Goal: Information Seeking & Learning: Learn about a topic

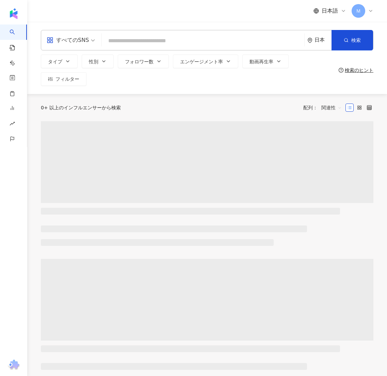
click at [113, 36] on input "search" at bounding box center [202, 40] width 197 height 13
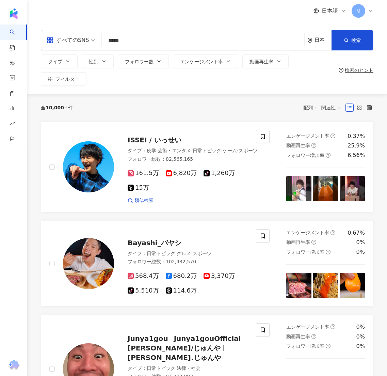
type input "*****"
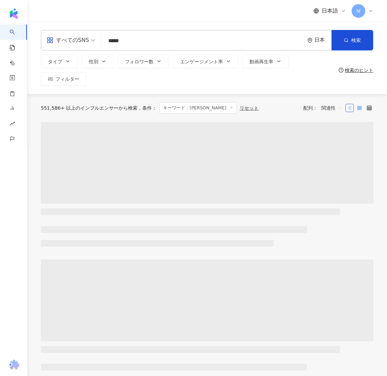
click at [356, 108] on label at bounding box center [359, 108] width 8 height 8
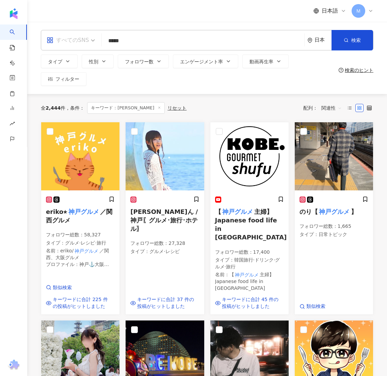
click at [86, 44] on div "すべてのSNS" at bounding box center [68, 40] width 42 height 11
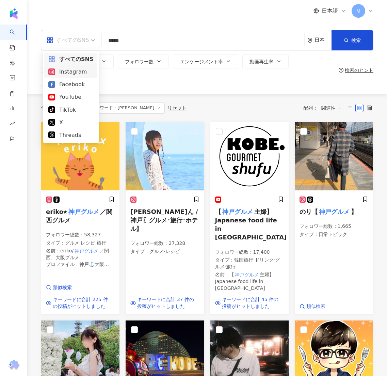
click at [72, 73] on div "Instagram" at bounding box center [70, 71] width 45 height 9
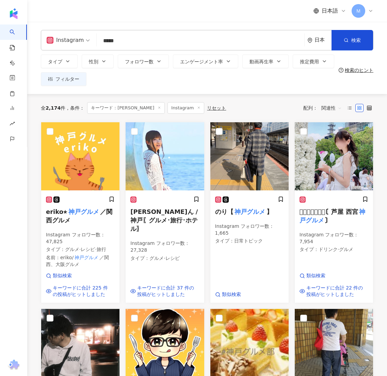
scroll to position [430, 0]
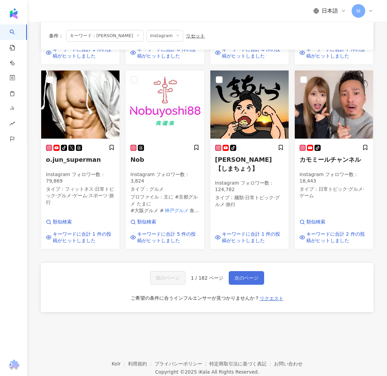
click at [258, 271] on button "次のページ" at bounding box center [246, 278] width 35 height 14
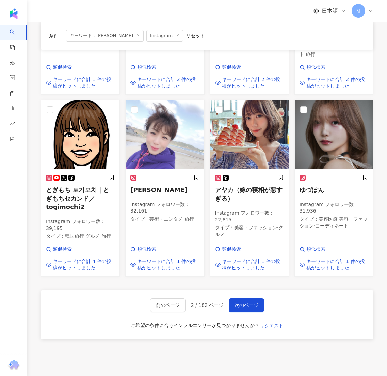
scroll to position [446, 0]
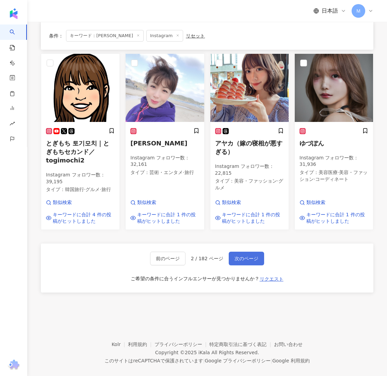
click at [249, 251] on button "次のページ" at bounding box center [246, 258] width 35 height 14
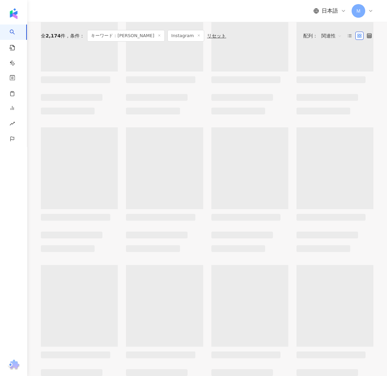
scroll to position [0, 0]
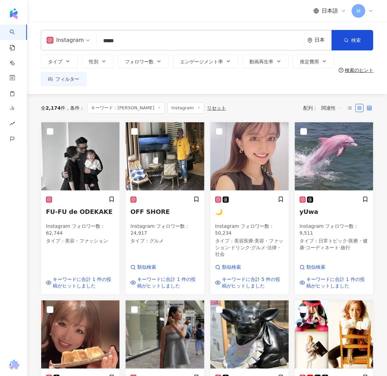
click at [367, 106] on icon at bounding box center [369, 107] width 5 height 5
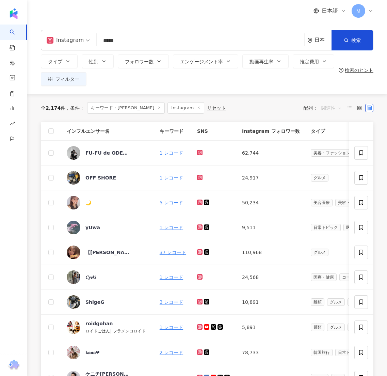
click at [345, 107] on div "関連性" at bounding box center [331, 107] width 28 height 11
click at [351, 107] on line at bounding box center [350, 107] width 3 height 0
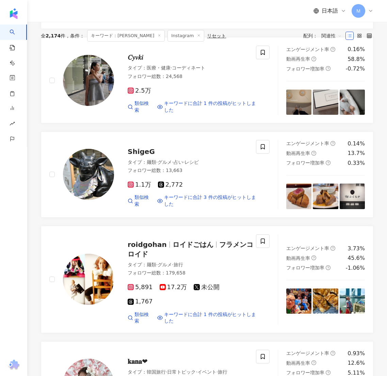
scroll to position [1058, 0]
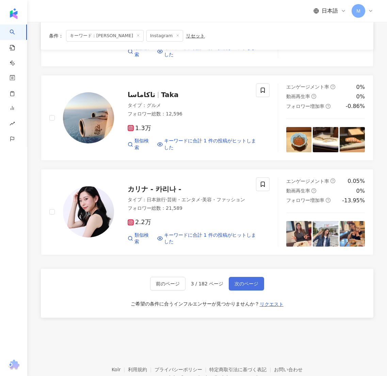
click at [255, 277] on button "次のページ" at bounding box center [246, 284] width 35 height 14
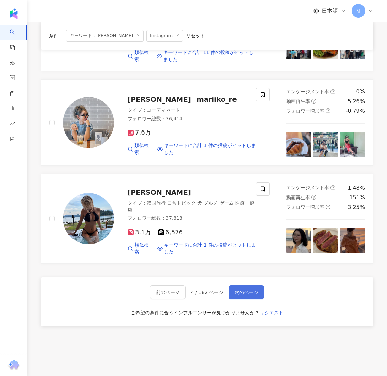
scroll to position [1041, 0]
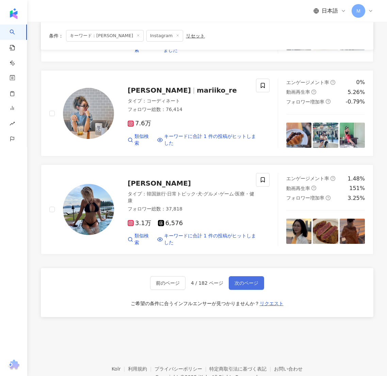
click at [255, 276] on button "次のページ" at bounding box center [246, 283] width 35 height 14
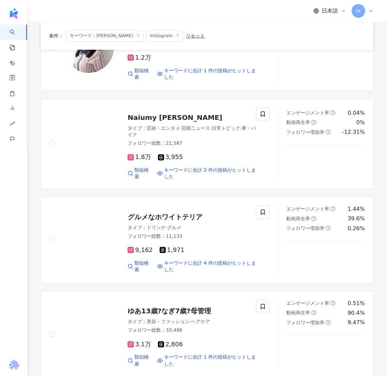
scroll to position [1030, 0]
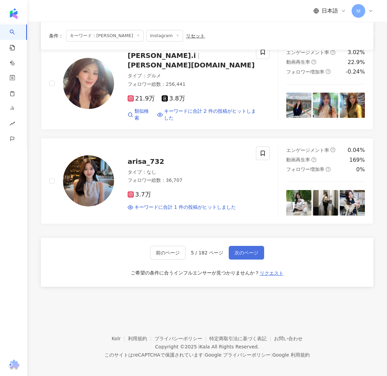
click at [247, 250] on span "次のページ" at bounding box center [246, 252] width 24 height 5
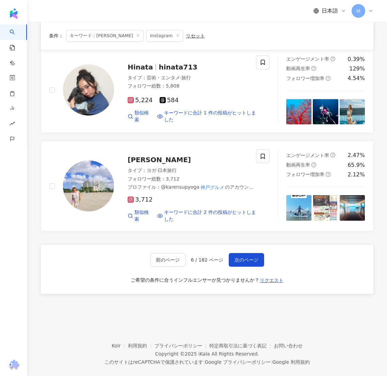
click at [248, 262] on div "前のページ 6 / 182 ページ 次のページ ご希望の条件に合うインフルエンサーが見つかりませんか？ リクエスト" at bounding box center [207, 269] width 332 height 49
click at [246, 257] on span "次のページ" at bounding box center [246, 259] width 24 height 5
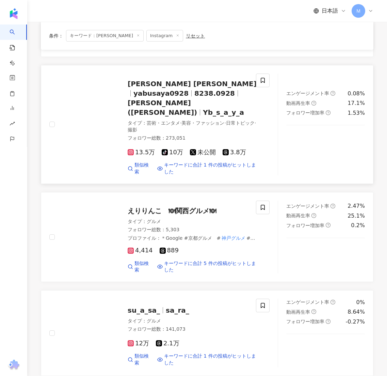
scroll to position [947, 0]
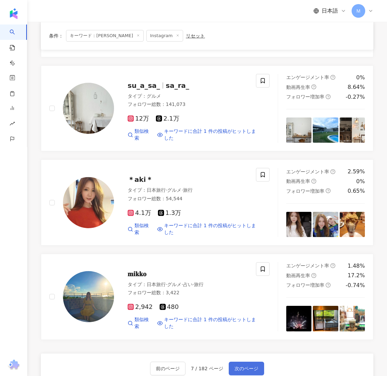
click at [245, 361] on button "次のページ" at bounding box center [246, 368] width 35 height 14
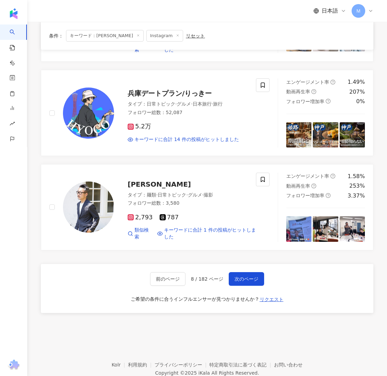
scroll to position [1037, 0]
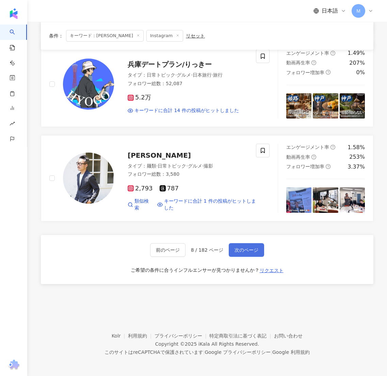
click at [246, 247] on span "次のページ" at bounding box center [246, 249] width 24 height 5
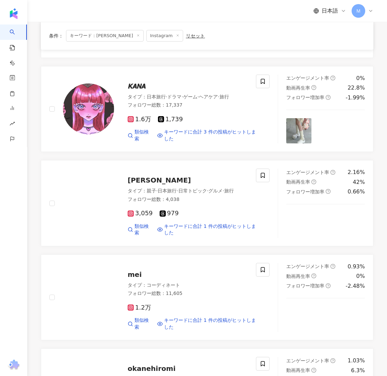
scroll to position [959, 0]
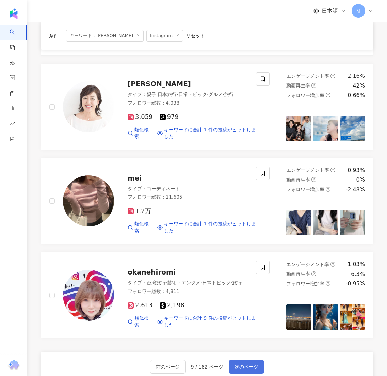
click at [242, 364] on span "次のページ" at bounding box center [246, 366] width 24 height 5
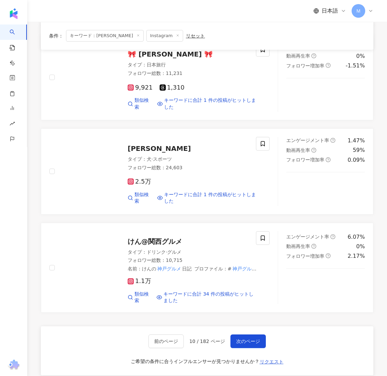
scroll to position [967, 0]
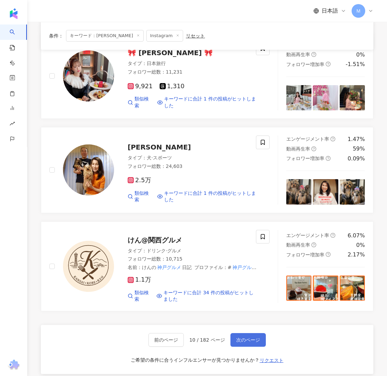
click at [254, 337] on span "次のページ" at bounding box center [248, 339] width 24 height 5
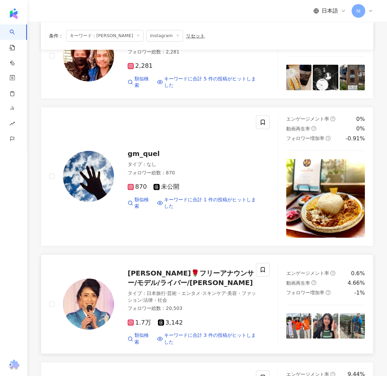
scroll to position [1093, 0]
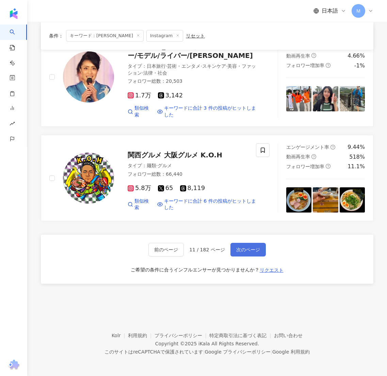
click at [247, 251] on span "次のページ" at bounding box center [248, 249] width 24 height 5
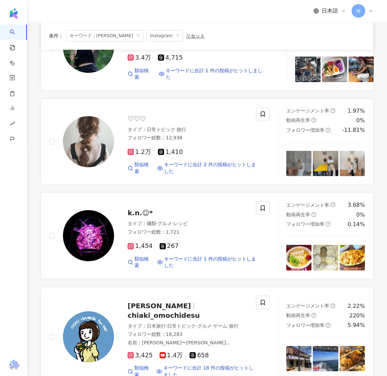
scroll to position [1038, 0]
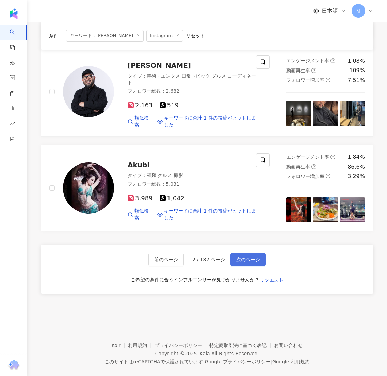
click at [247, 257] on span "次のページ" at bounding box center [248, 259] width 24 height 5
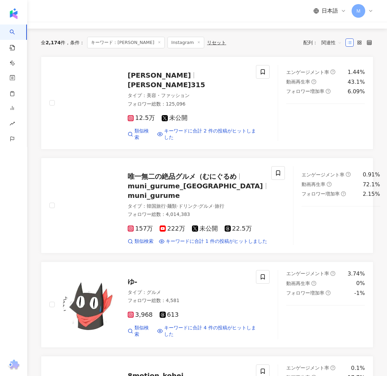
scroll to position [70, 0]
